Goal: Transaction & Acquisition: Register for event/course

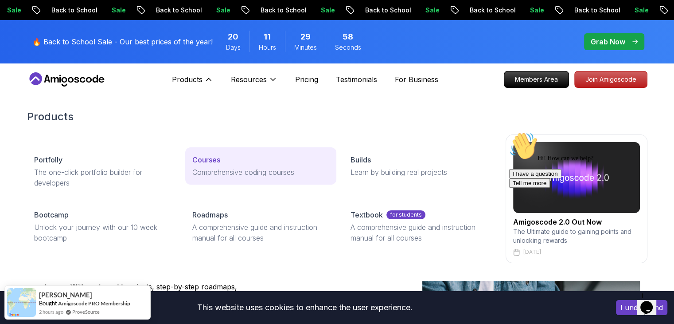
click at [250, 169] on p "Comprehensive coding courses" at bounding box center [260, 172] width 137 height 11
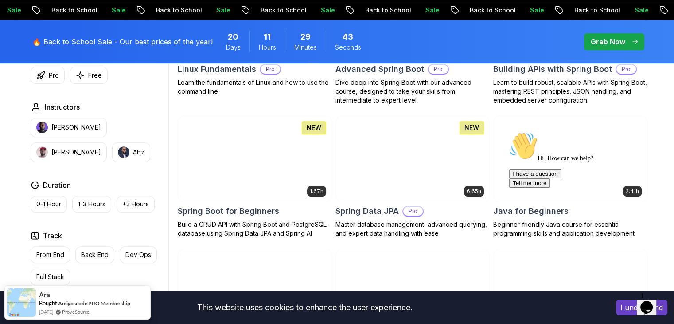
scroll to position [369, 0]
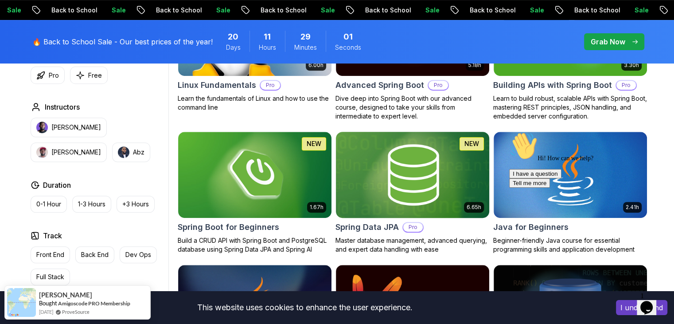
scroll to position [361, 0]
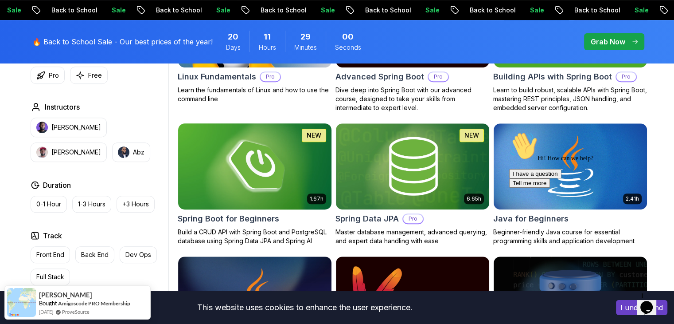
click at [270, 180] on img at bounding box center [254, 166] width 161 height 90
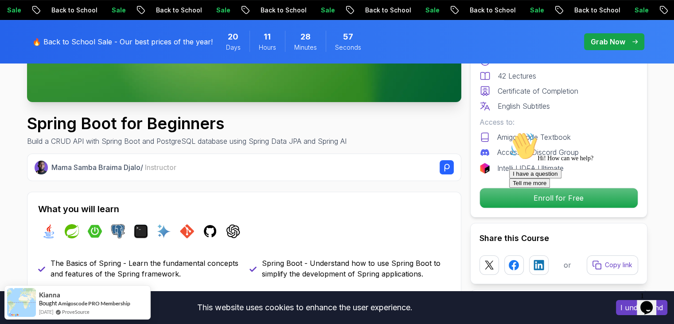
scroll to position [261, 0]
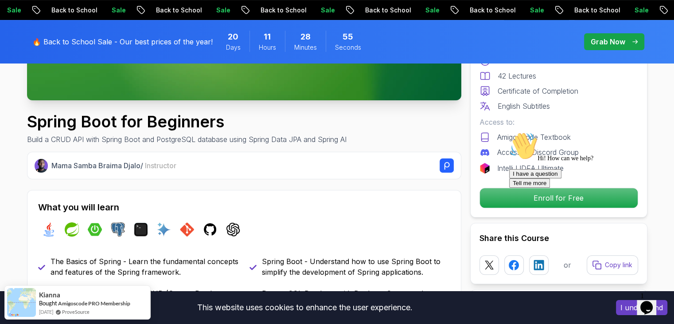
click at [516, 132] on div at bounding box center [589, 132] width 160 height 0
click at [525, 132] on div at bounding box center [589, 132] width 160 height 0
click at [540, 132] on div at bounding box center [589, 132] width 160 height 0
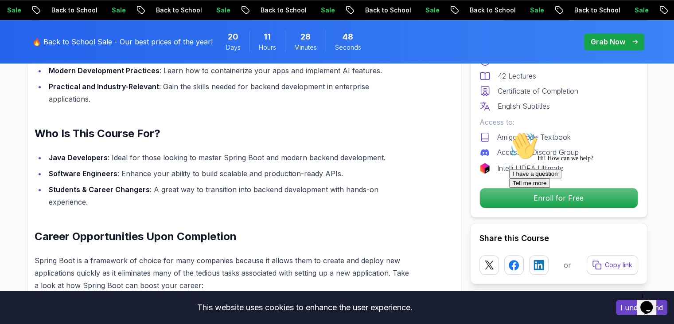
scroll to position [716, 0]
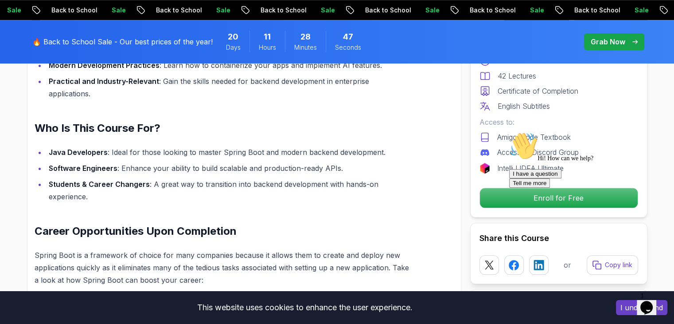
click at [555, 132] on div at bounding box center [589, 132] width 160 height 0
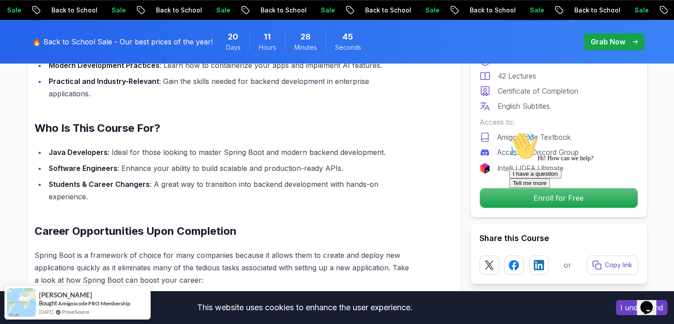
click at [509, 132] on icon "Chat attention grabber" at bounding box center [509, 132] width 0 height 0
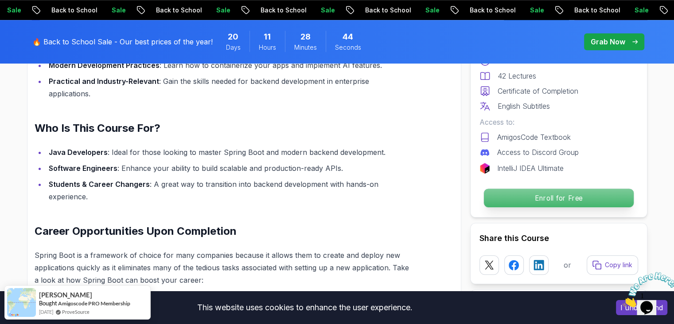
click at [585, 205] on p "Enroll for Free" at bounding box center [559, 197] width 150 height 19
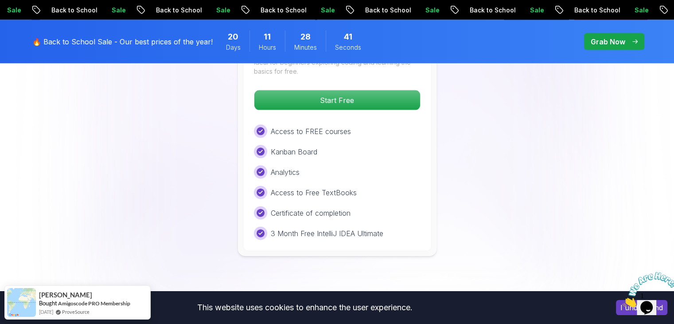
scroll to position [1930, 0]
